Goal: Book appointment/travel/reservation

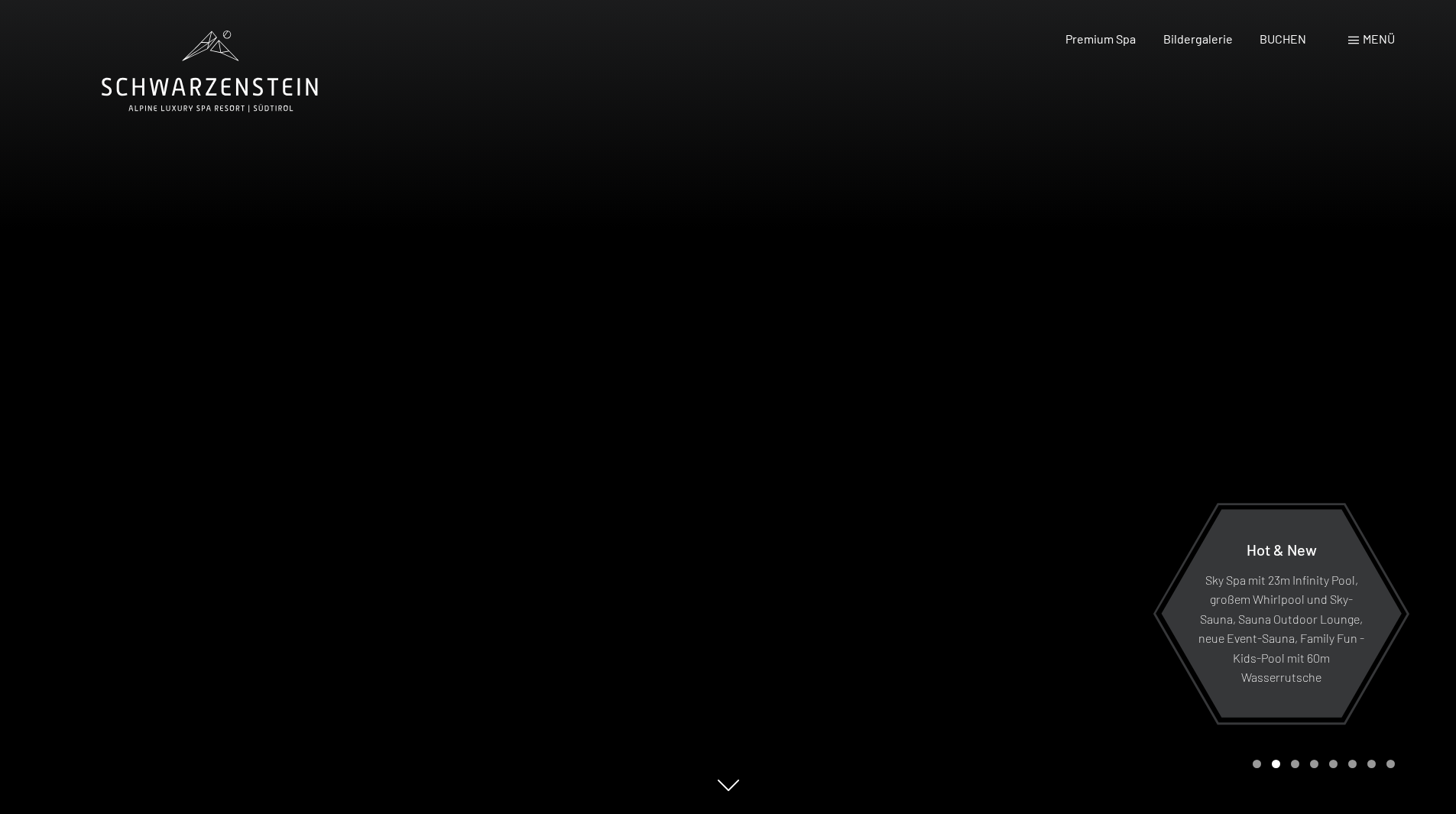
click at [982, 72] on div at bounding box center [1092, 407] width 728 height 814
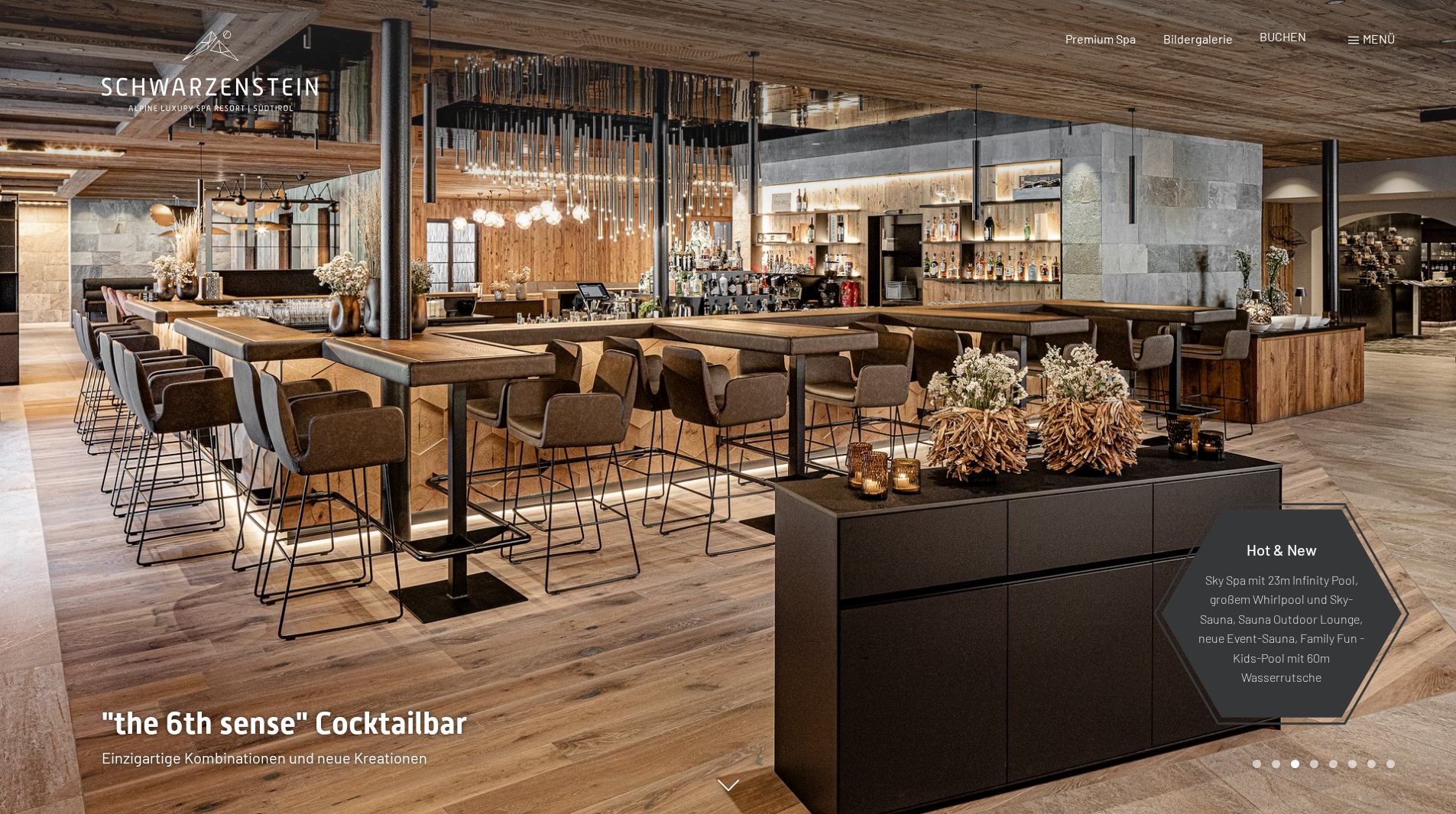
click at [1280, 37] on span "BUCHEN" at bounding box center [1283, 37] width 47 height 15
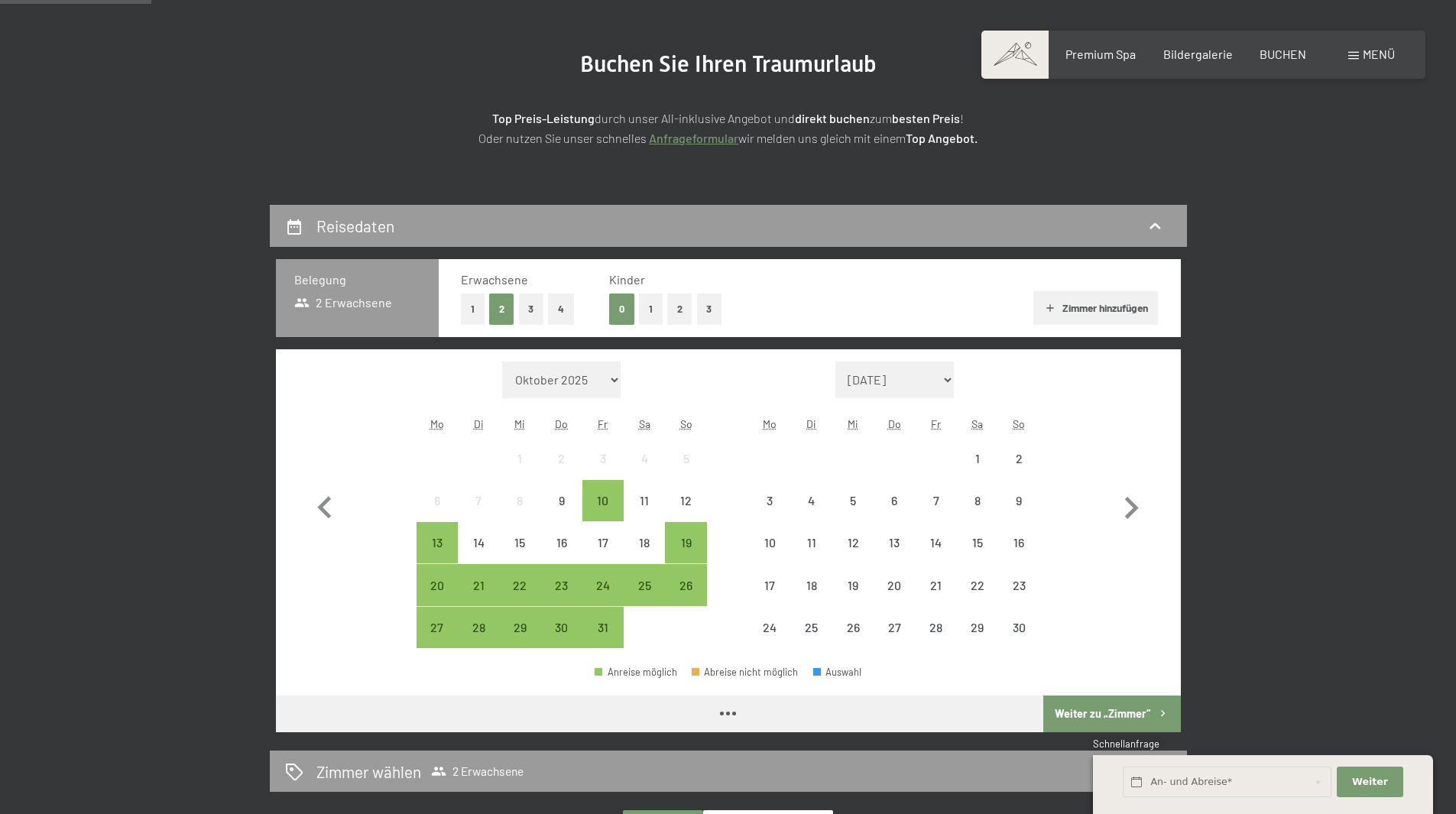
scroll to position [306, 0]
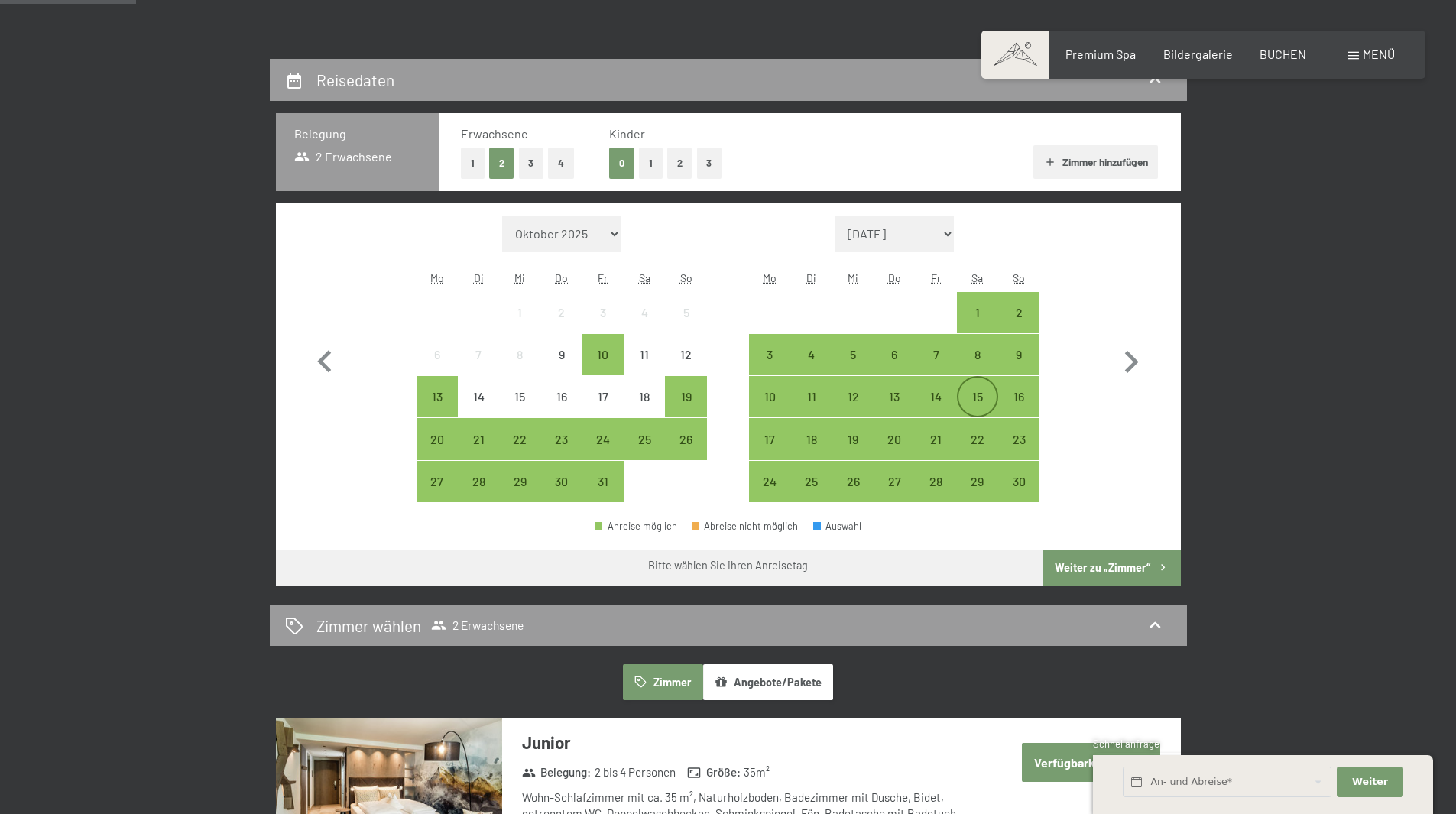
click at [988, 402] on div "15" at bounding box center [978, 410] width 38 height 38
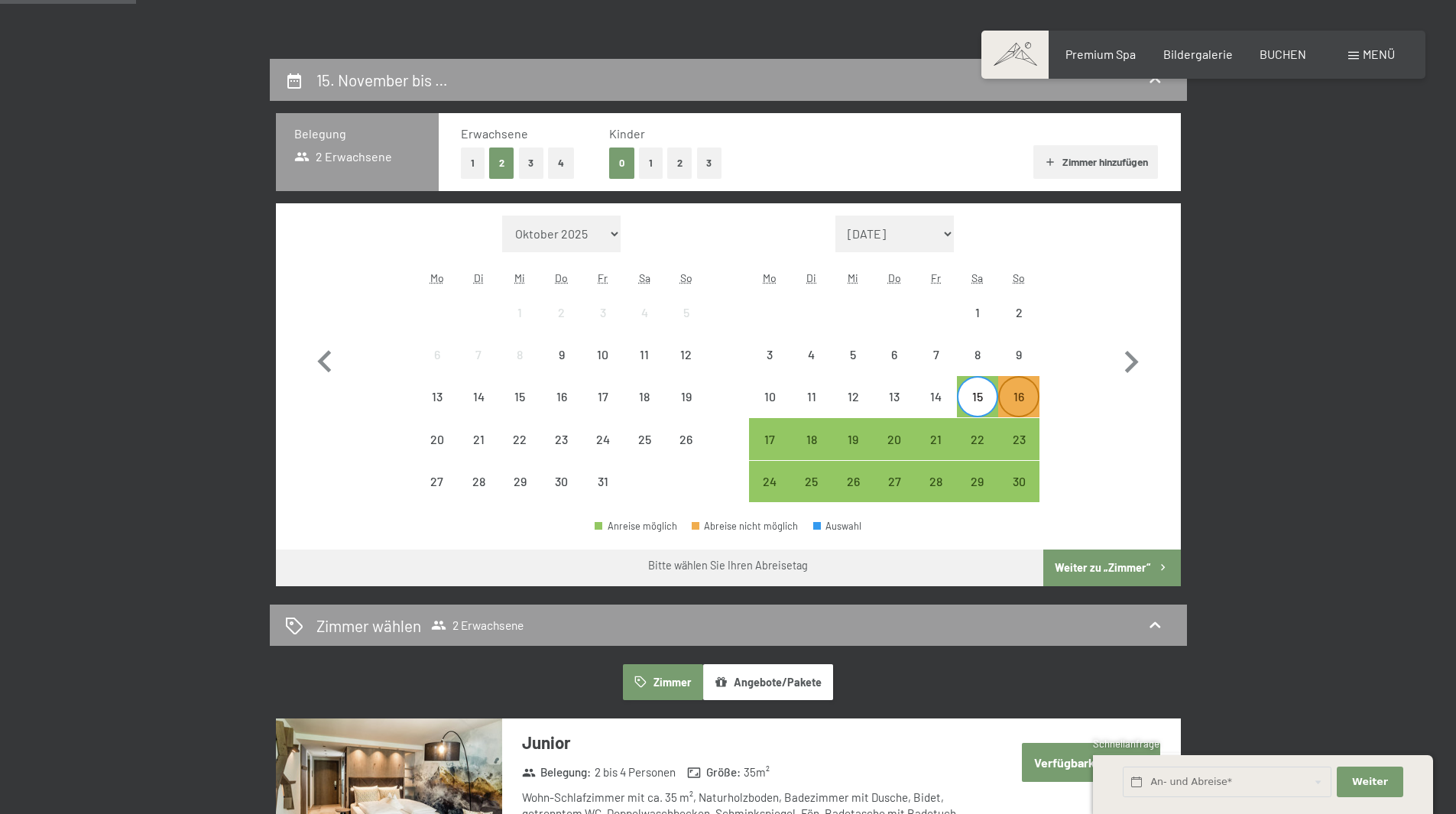
click at [1030, 403] on div "16" at bounding box center [1019, 410] width 38 height 38
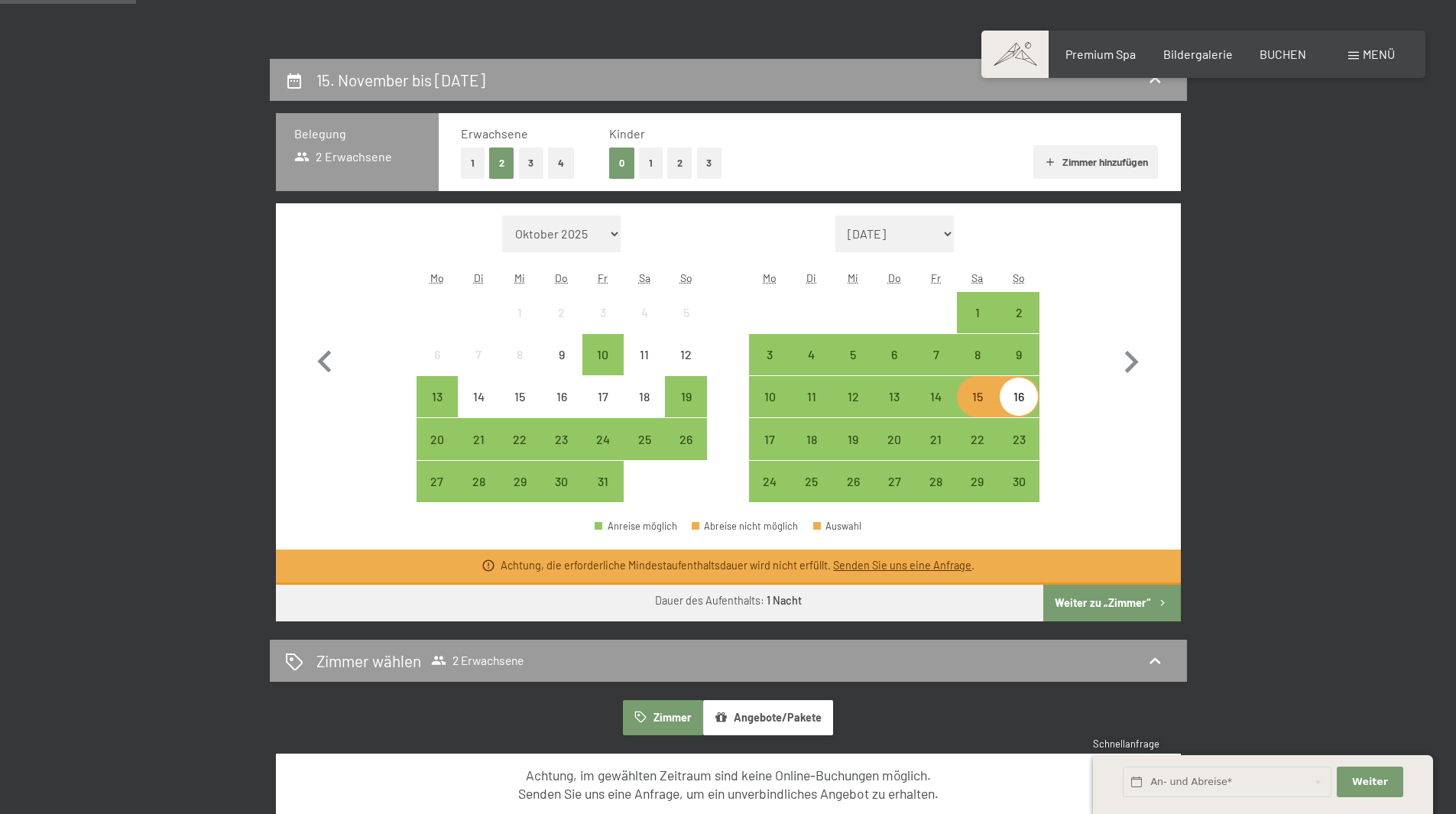
click at [881, 566] on link "Senden Sie uns eine Anfrage" at bounding box center [902, 566] width 138 height 13
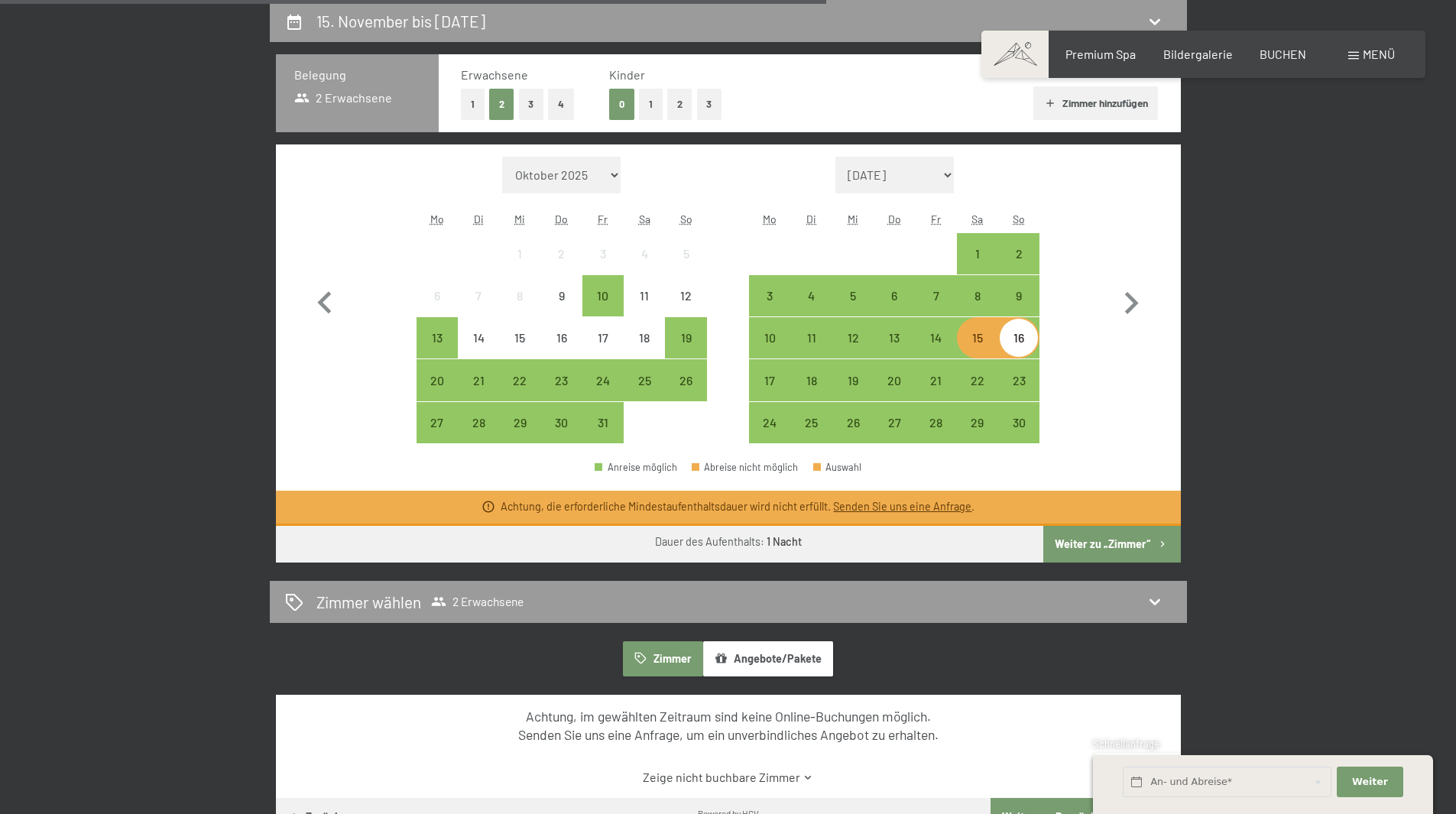
click at [905, 509] on link "Senden Sie uns eine Anfrage" at bounding box center [902, 507] width 138 height 13
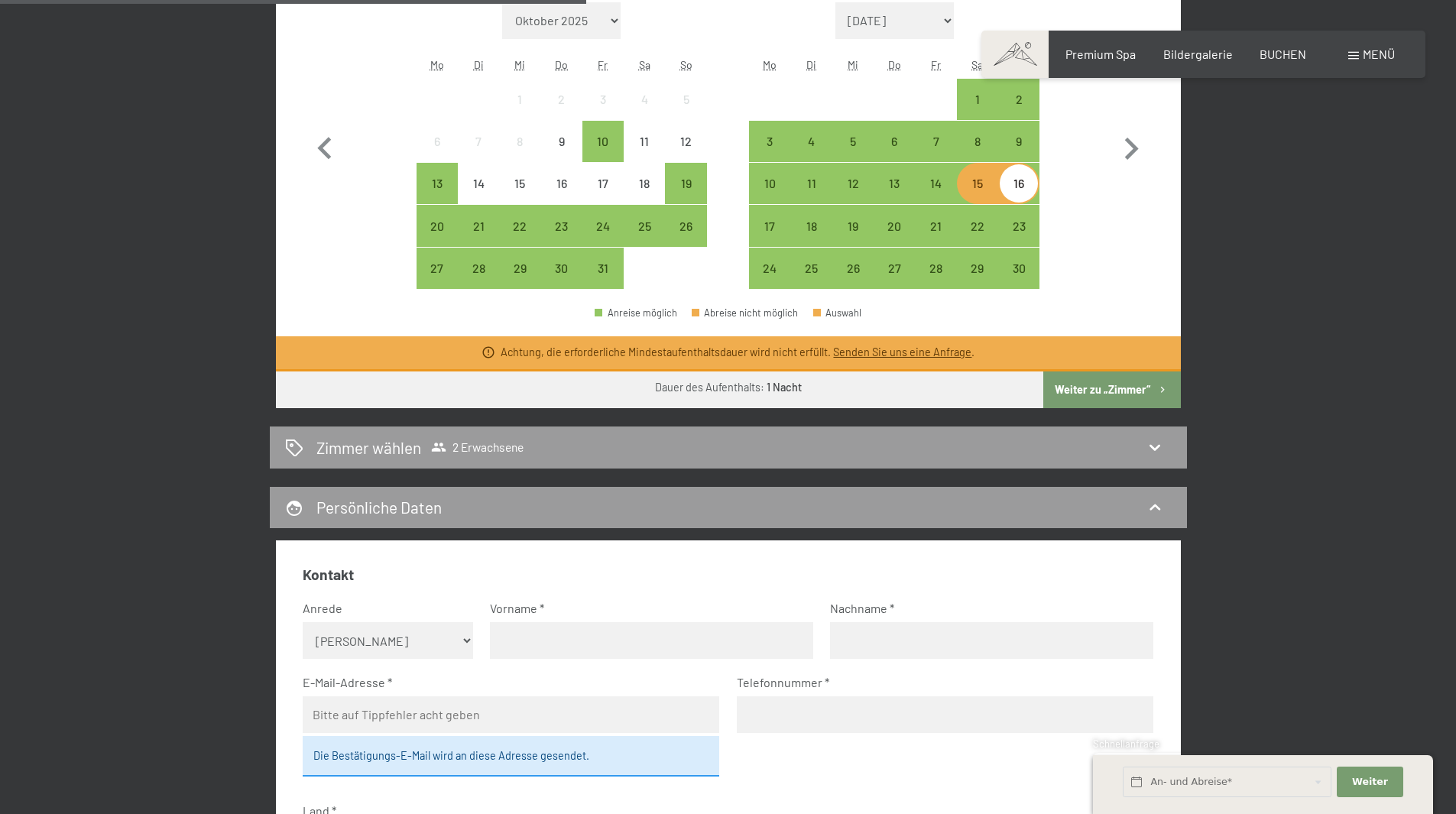
scroll to position [823, 0]
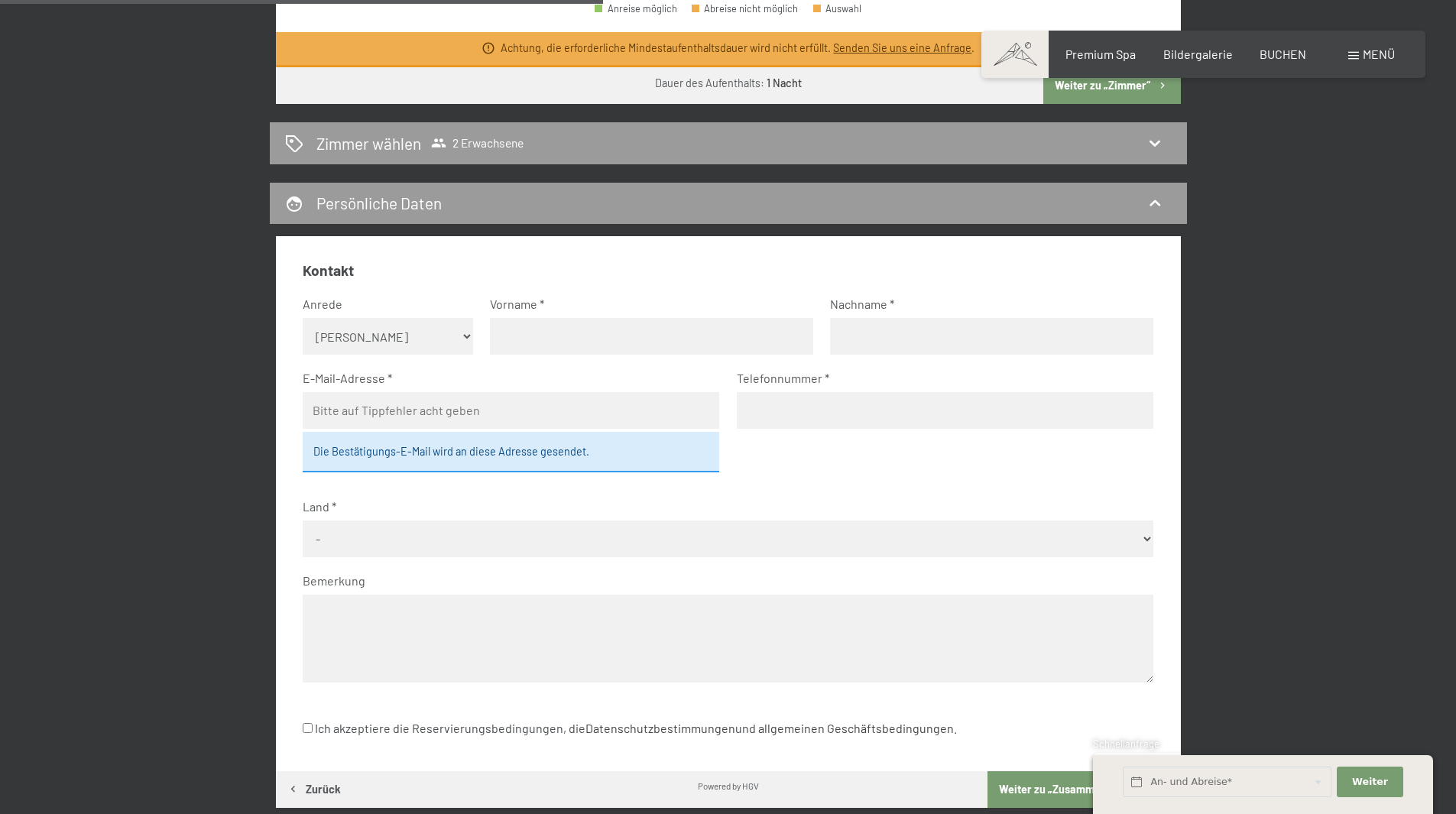
click at [389, 332] on select "Keine Angabe Frau [PERSON_NAME]" at bounding box center [388, 336] width 170 height 37
select select "f"
click at [302, 318] on select "Keine Angabe Frau [PERSON_NAME]" at bounding box center [388, 336] width 170 height 37
click at [531, 358] on fieldset "Kontakt Anrede [PERSON_NAME] Frau [PERSON_NAME] Vorname Nachname E-Mail-Adresse…" at bounding box center [728, 480] width 851 height 441
click at [537, 346] on input "text" at bounding box center [651, 336] width 323 height 37
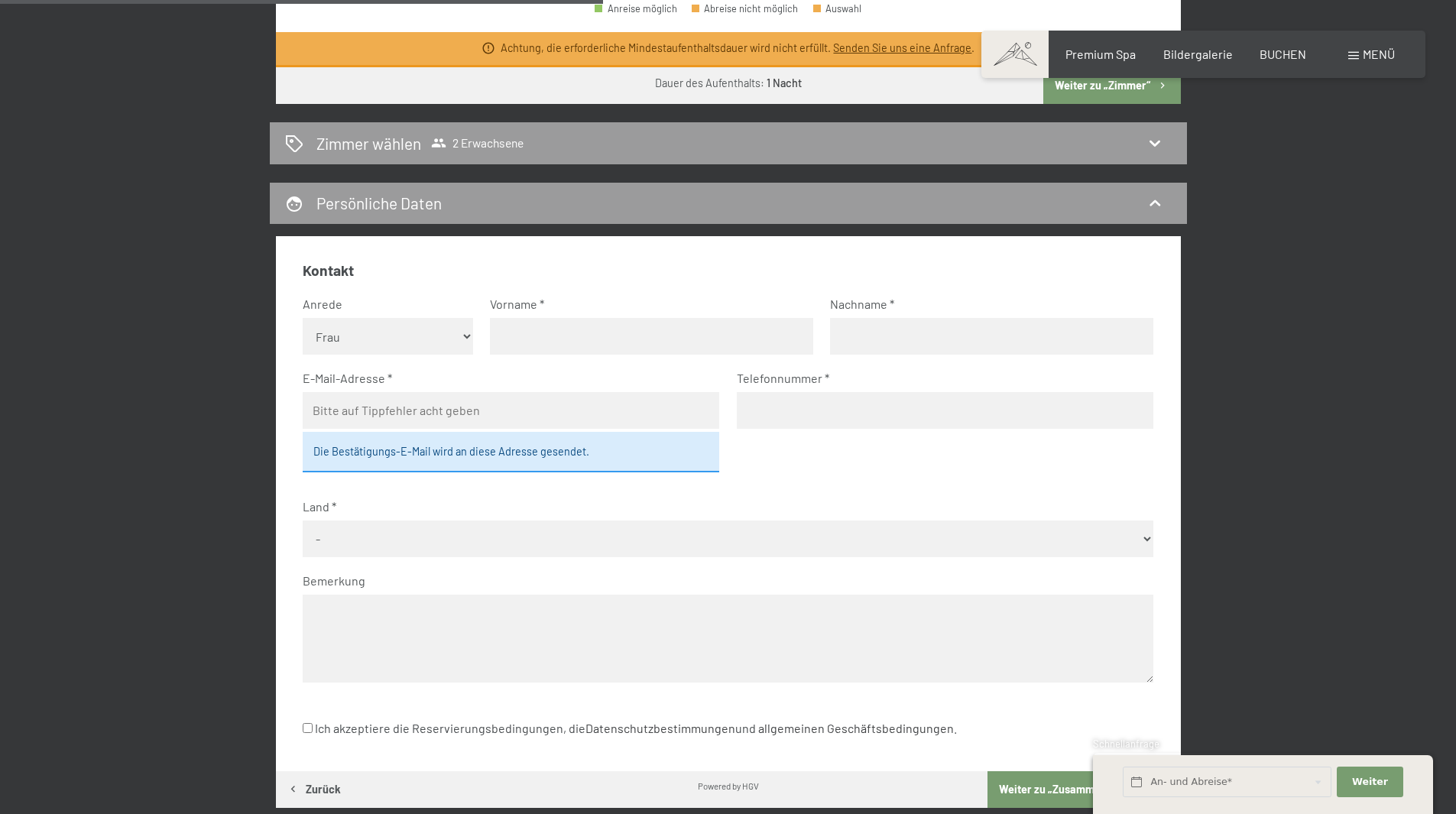
type input "[PERSON_NAME]"
type input "Senoner"
type input "[EMAIL_ADDRESS][DOMAIN_NAME]"
click at [752, 412] on input "03318956128" at bounding box center [945, 411] width 417 height 37
type input "3318956128"
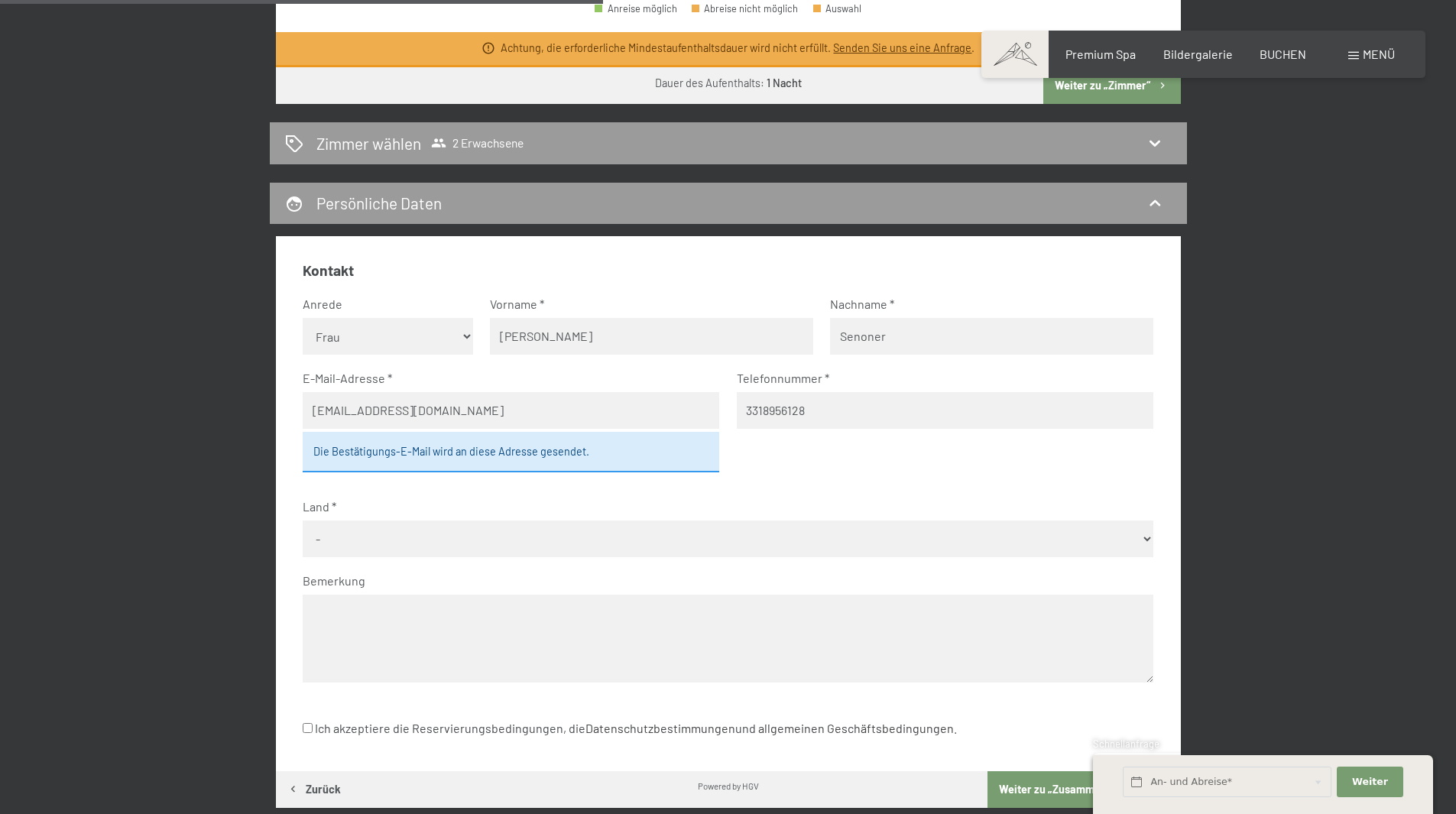
click at [350, 541] on select "- [GEOGRAPHIC_DATA] [GEOGRAPHIC_DATA] [GEOGRAPHIC_DATA] [GEOGRAPHIC_DATA] [GEOG…" at bounding box center [728, 539] width 851 height 37
select select "ITA"
click at [302, 521] on select "- [GEOGRAPHIC_DATA] [GEOGRAPHIC_DATA] [GEOGRAPHIC_DATA] [GEOGRAPHIC_DATA] [GEOG…" at bounding box center [728, 539] width 851 height 37
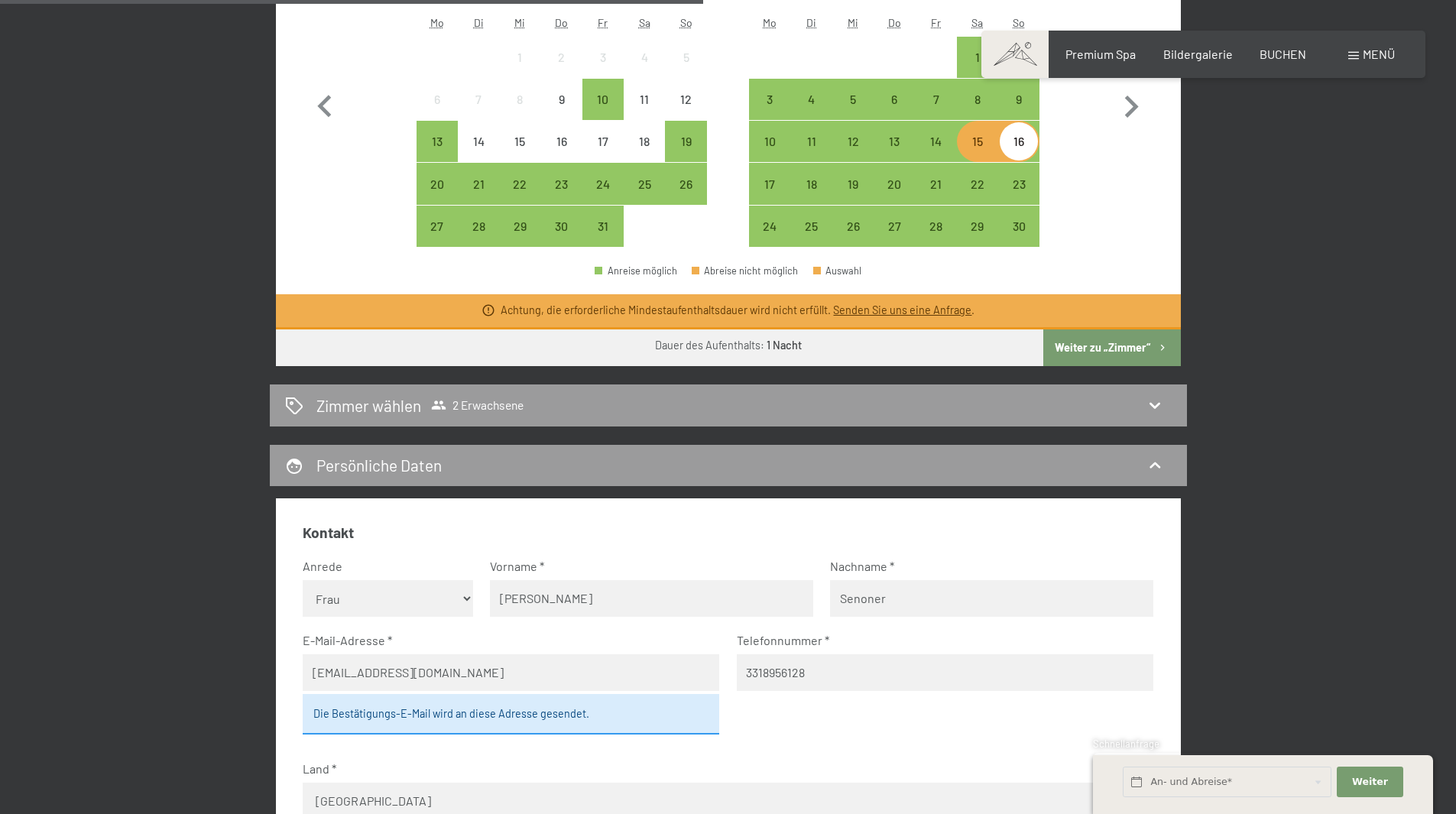
scroll to position [976, 0]
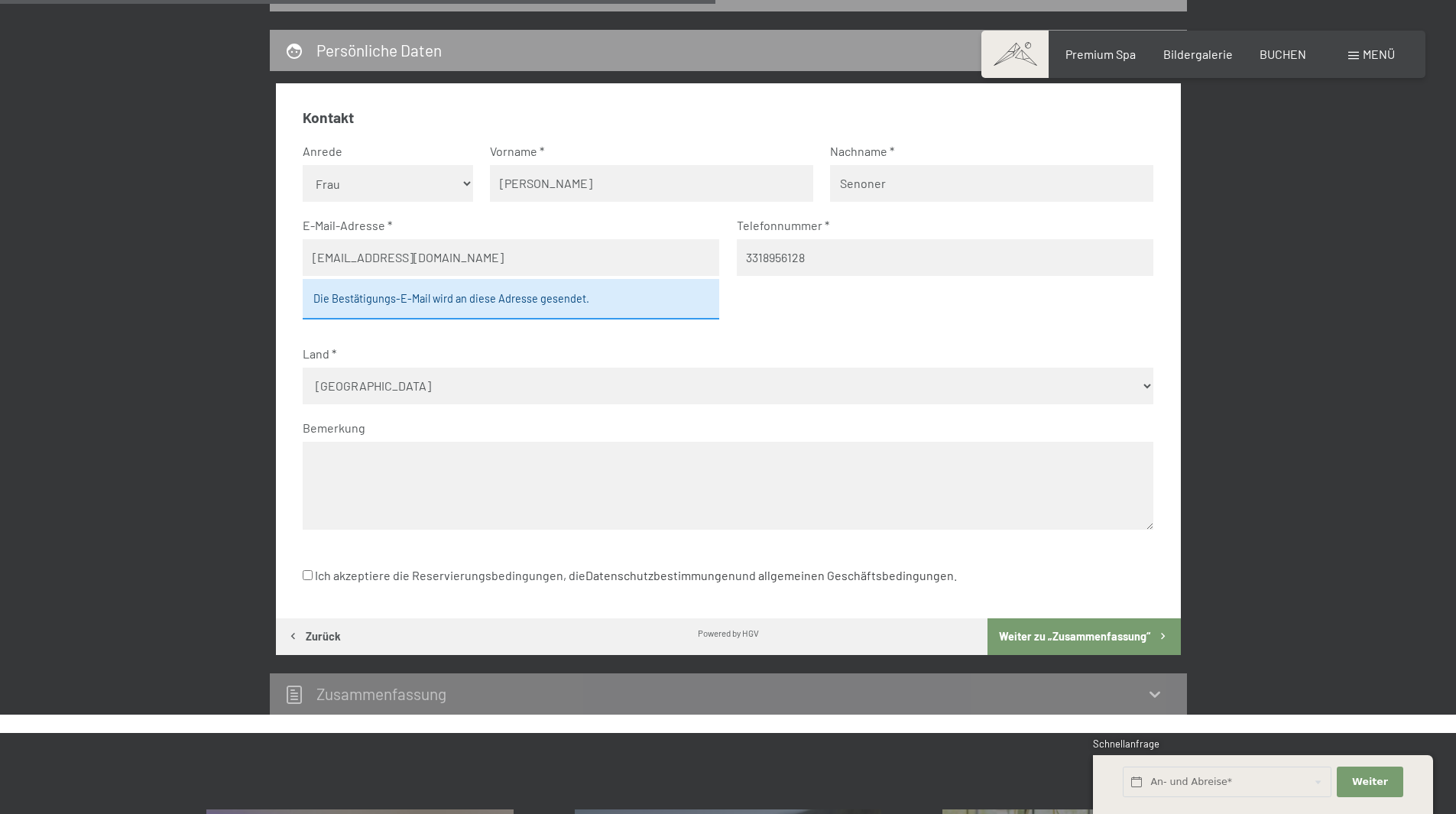
click at [307, 576] on input "Ich akzeptiere die Reservierungsbedingungen, die Datenschutzbestimmungen und al…" at bounding box center [307, 575] width 10 height 10
checkbox input "true"
